Goal: Task Accomplishment & Management: Complete application form

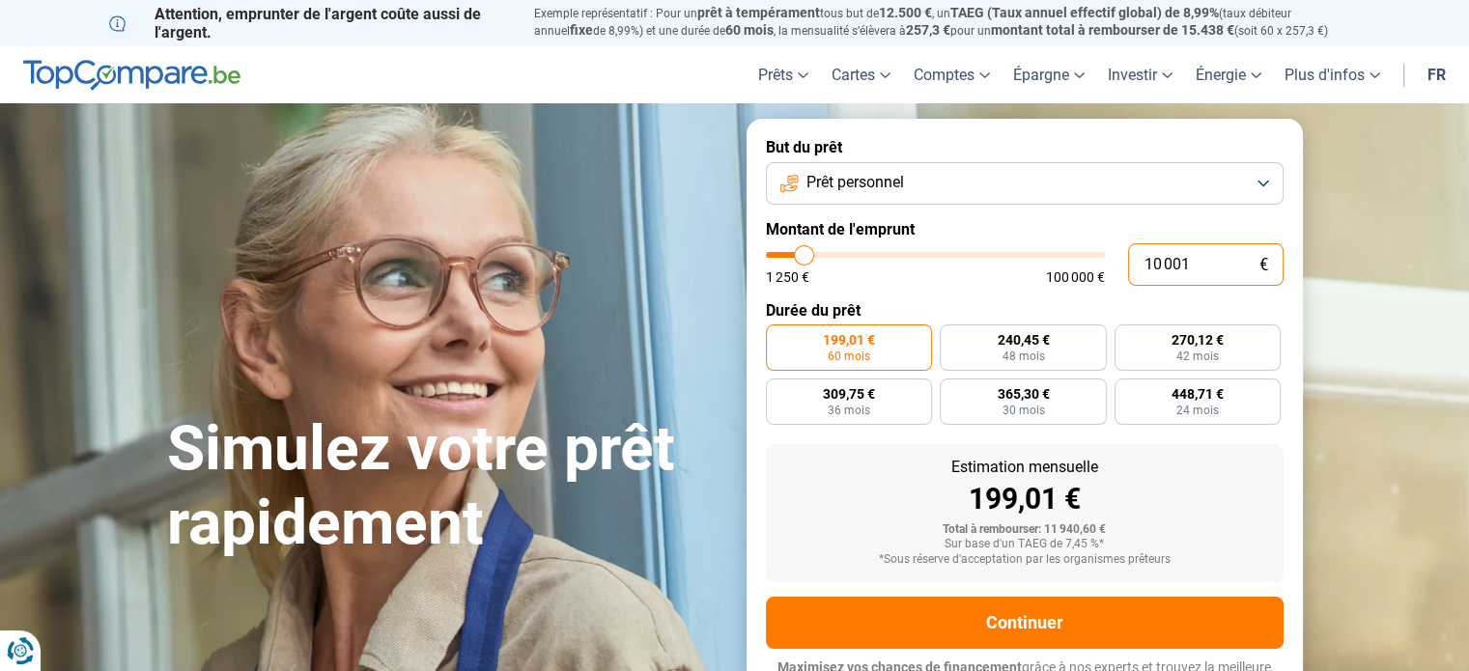
click at [1186, 267] on input "10 001" at bounding box center [1205, 264] width 155 height 42
type input "1 000"
type input "1250"
type input "100"
type input "1250"
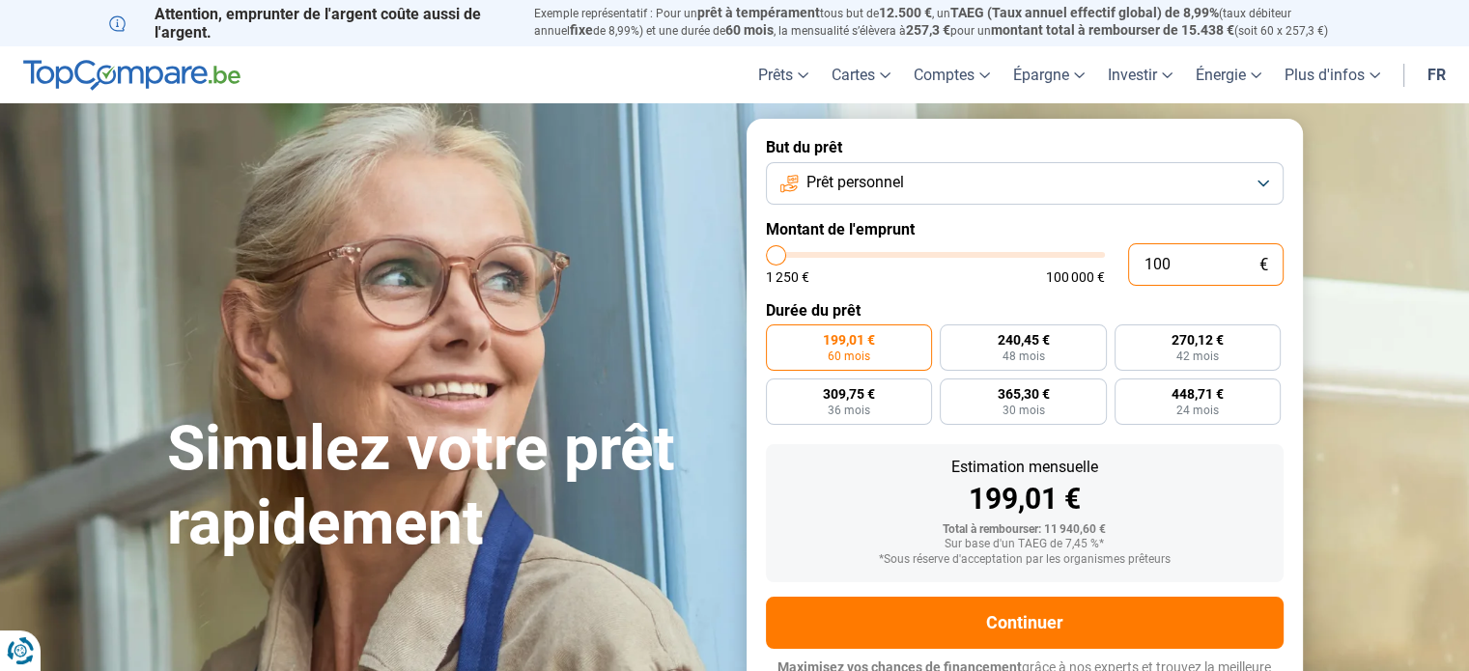
type input "10"
type input "1250"
type input "1"
type input "1250"
type input "15"
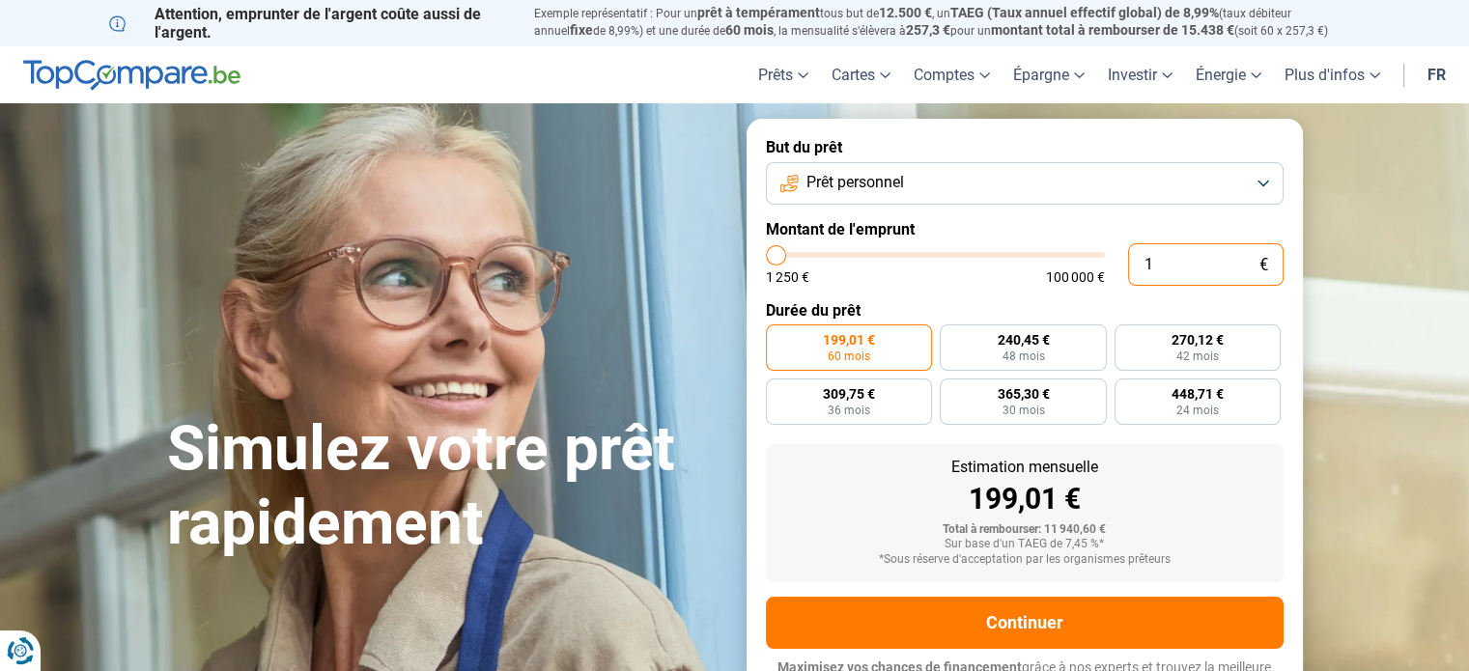
type input "1250"
type input "150"
type input "1250"
type input "1 500"
type input "1500"
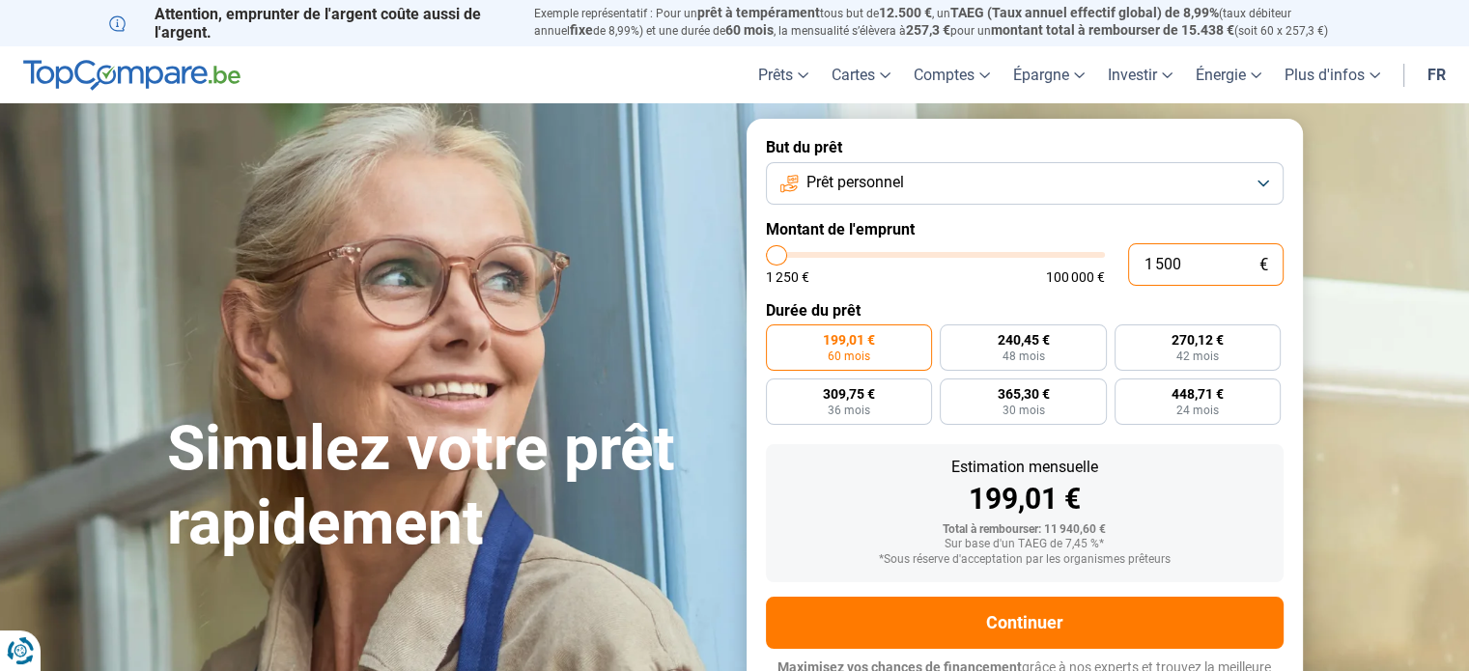
type input "15 000"
type input "15000"
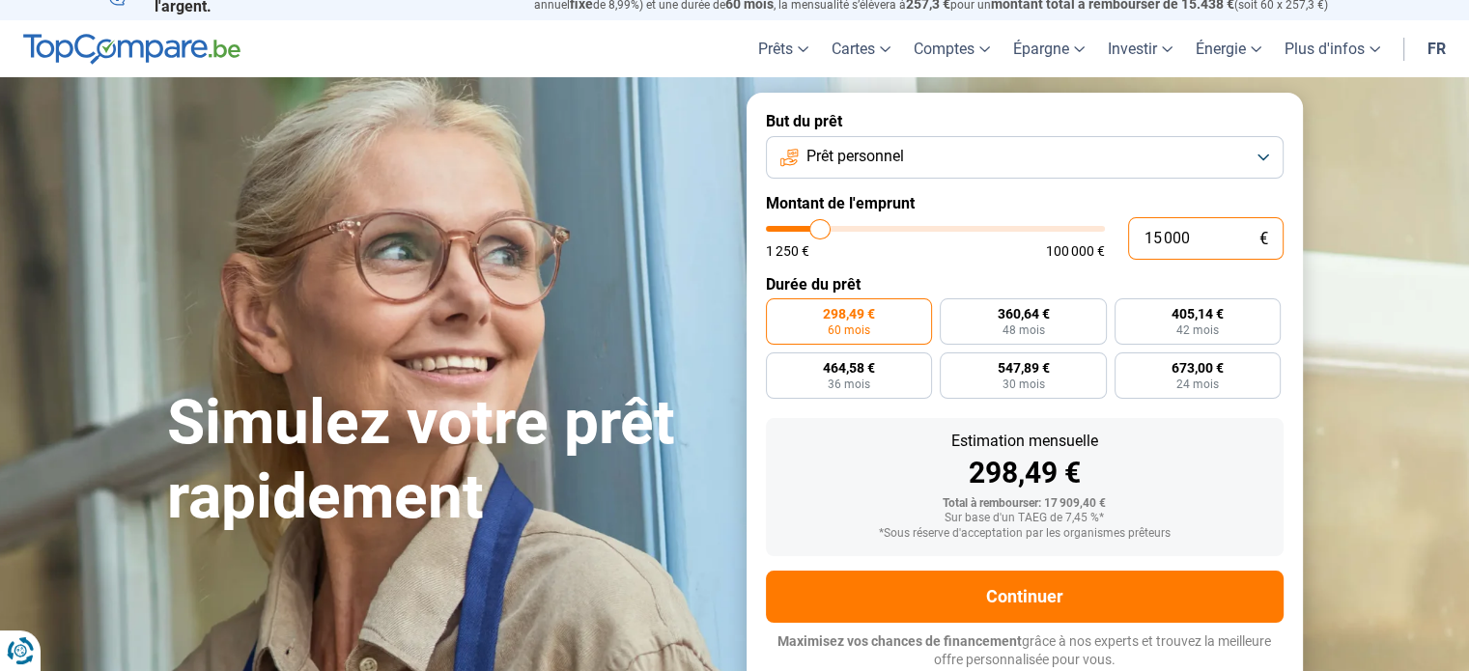
type input "15 000"
click at [1186, 267] on form "But du prêt Prêt personnel Montant de l'emprunt 15 000 € 1 250 € 100 000 € Duré…" at bounding box center [1024, 391] width 556 height 596
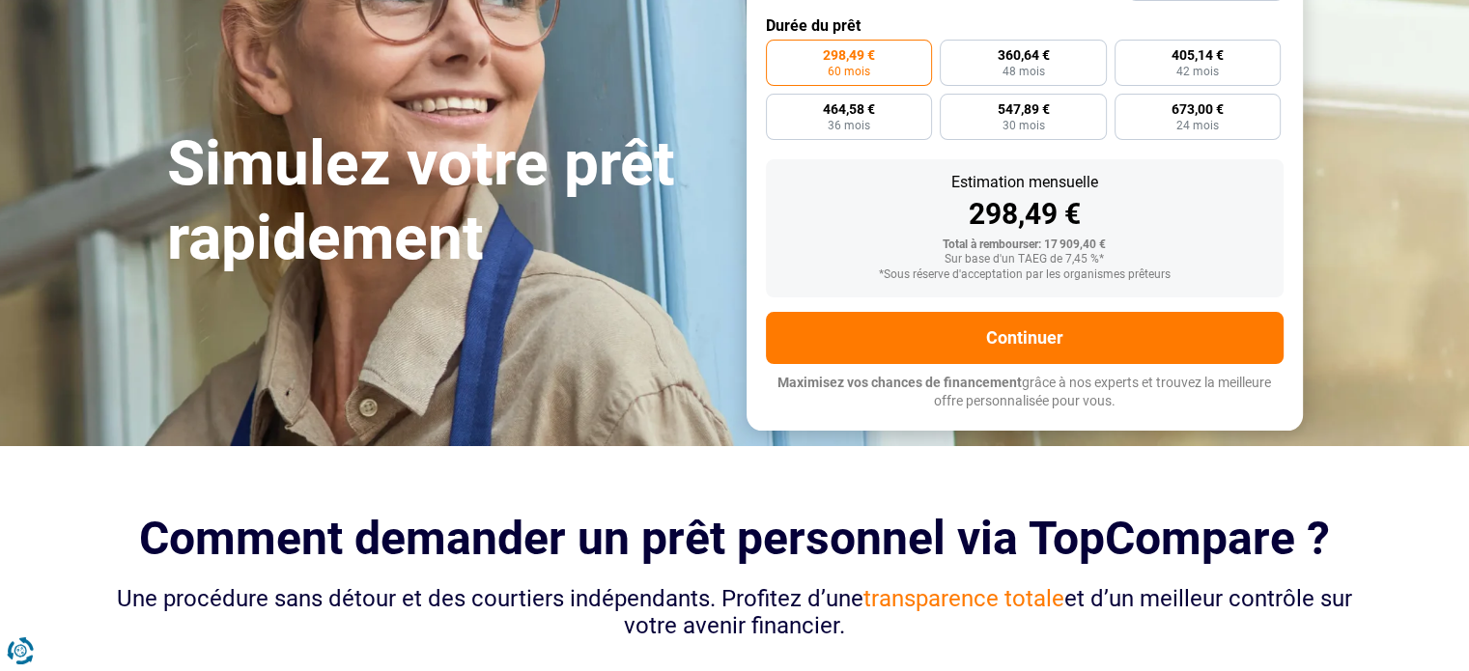
scroll to position [321, 0]
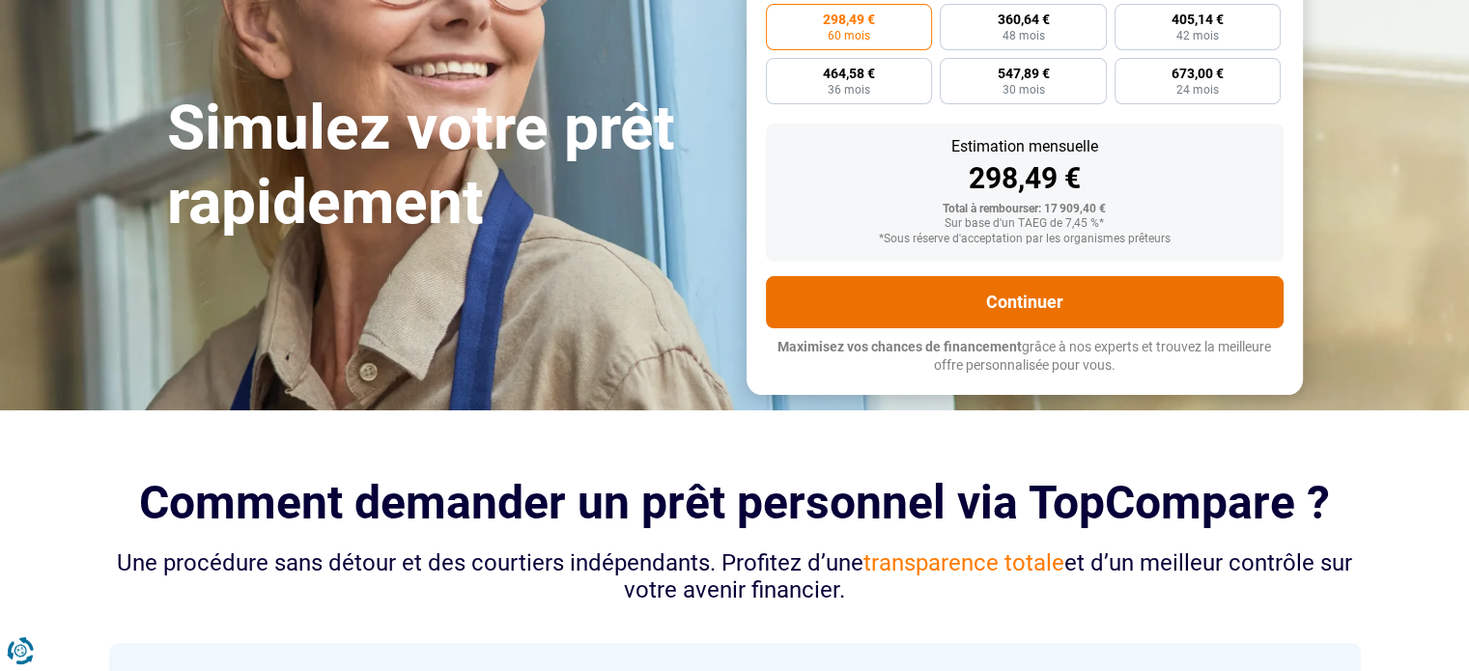
click at [1035, 304] on button "Continuer" at bounding box center [1025, 302] width 518 height 52
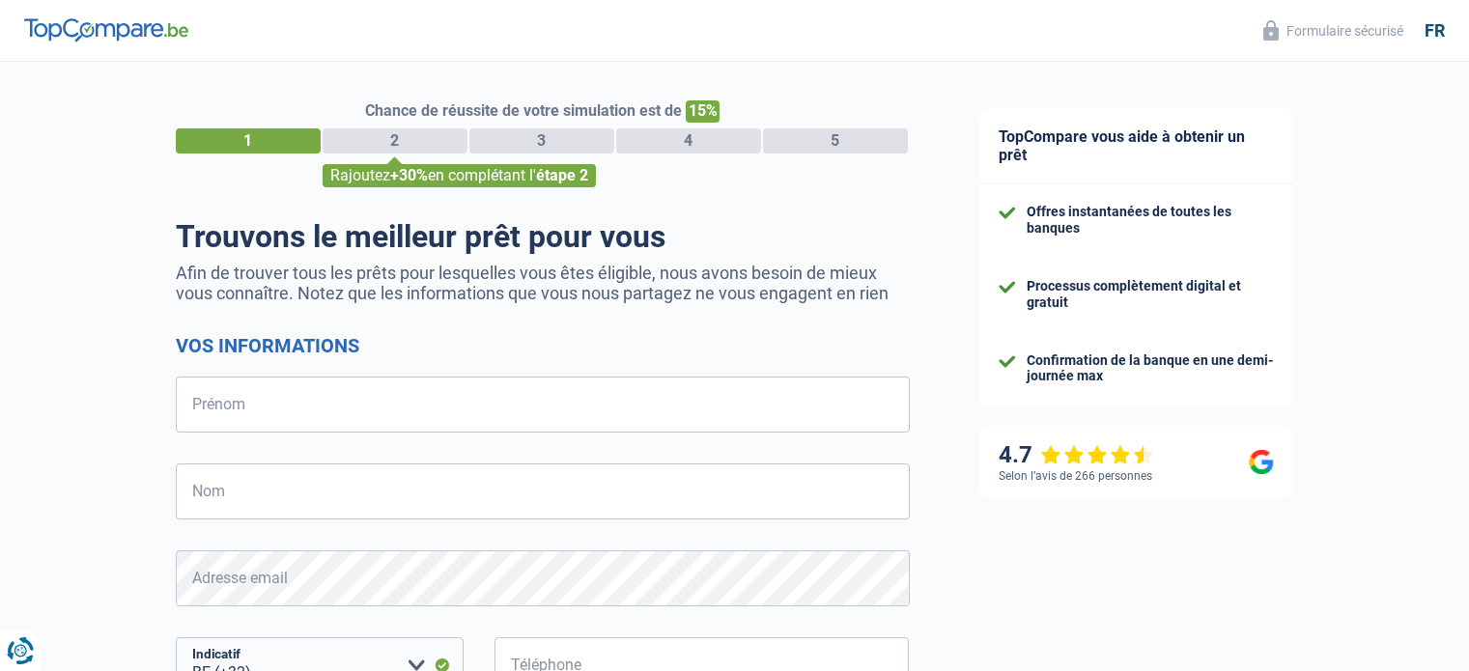
select select "32"
